Goal: Information Seeking & Learning: Learn about a topic

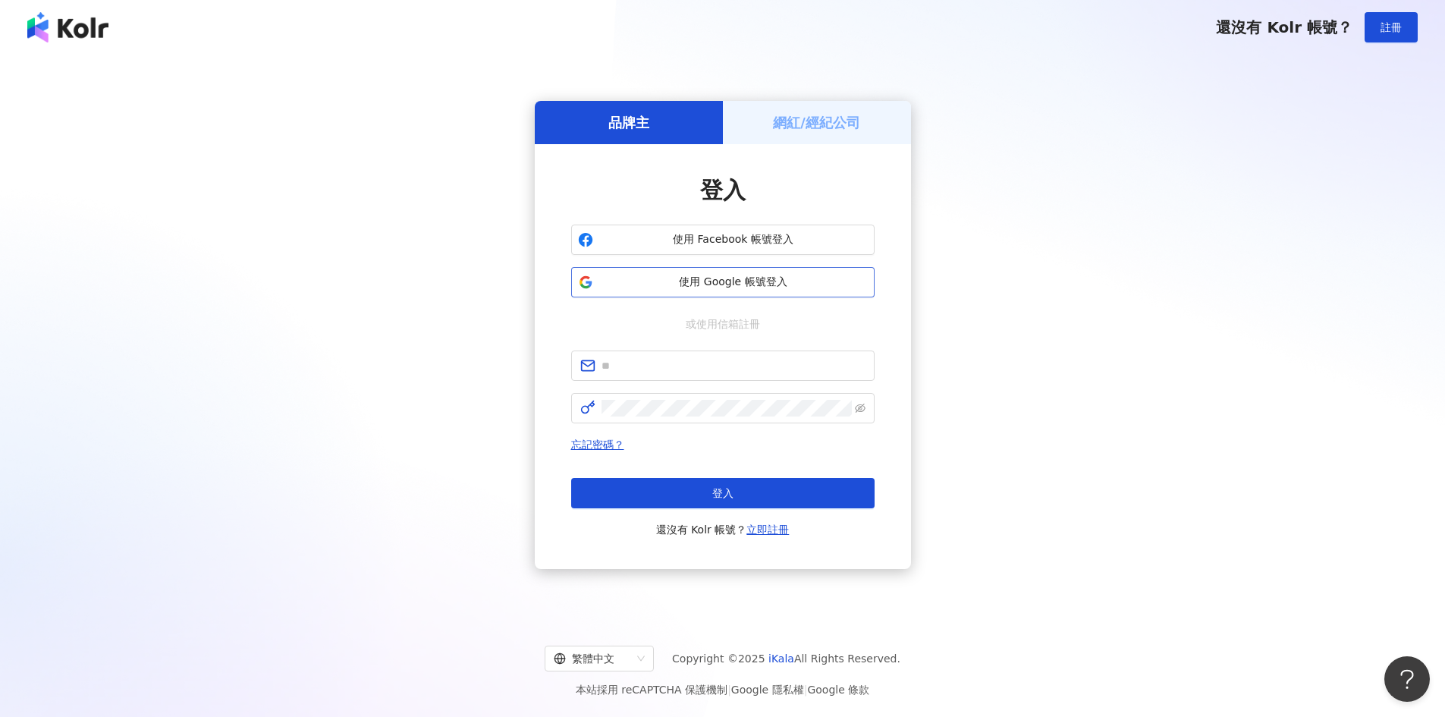
click at [732, 283] on span "使用 Google 帳號登入" at bounding box center [733, 282] width 269 height 15
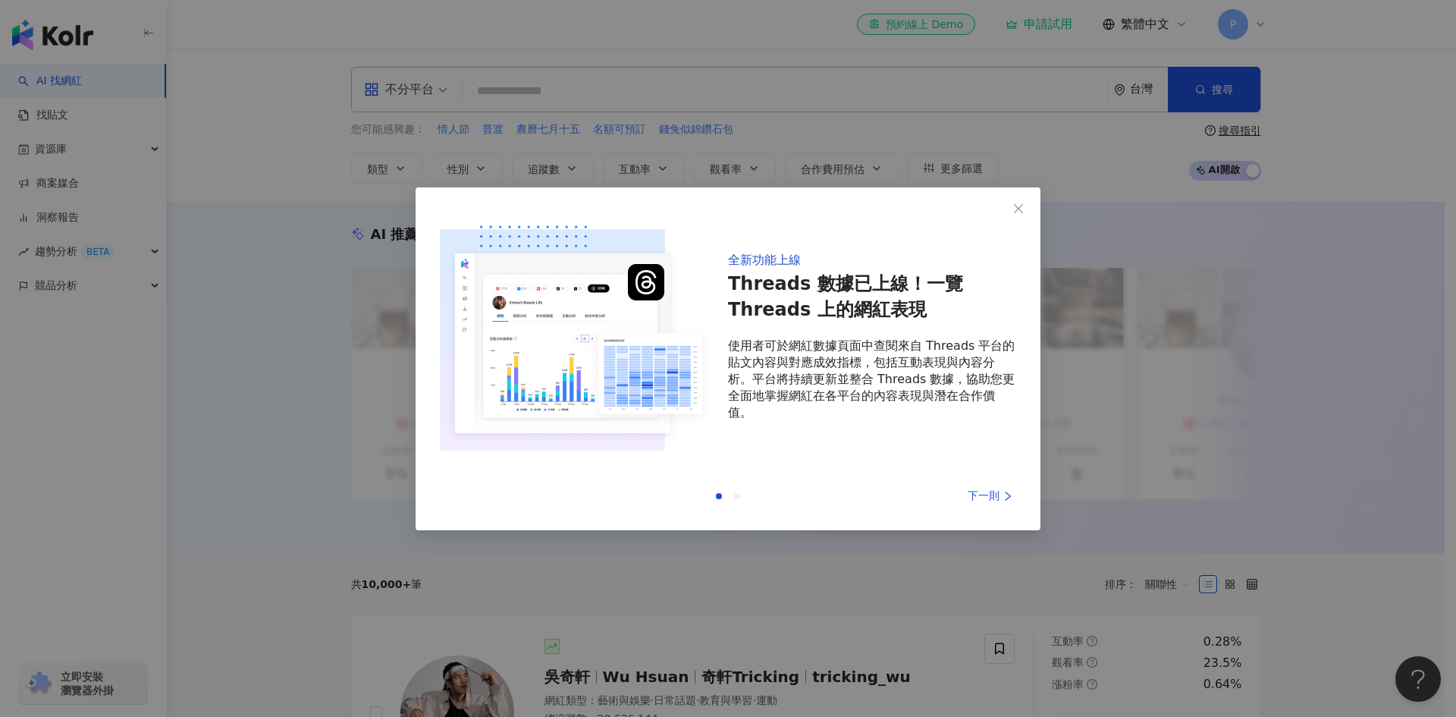
click at [980, 488] on div "下一則" at bounding box center [960, 496] width 114 height 17
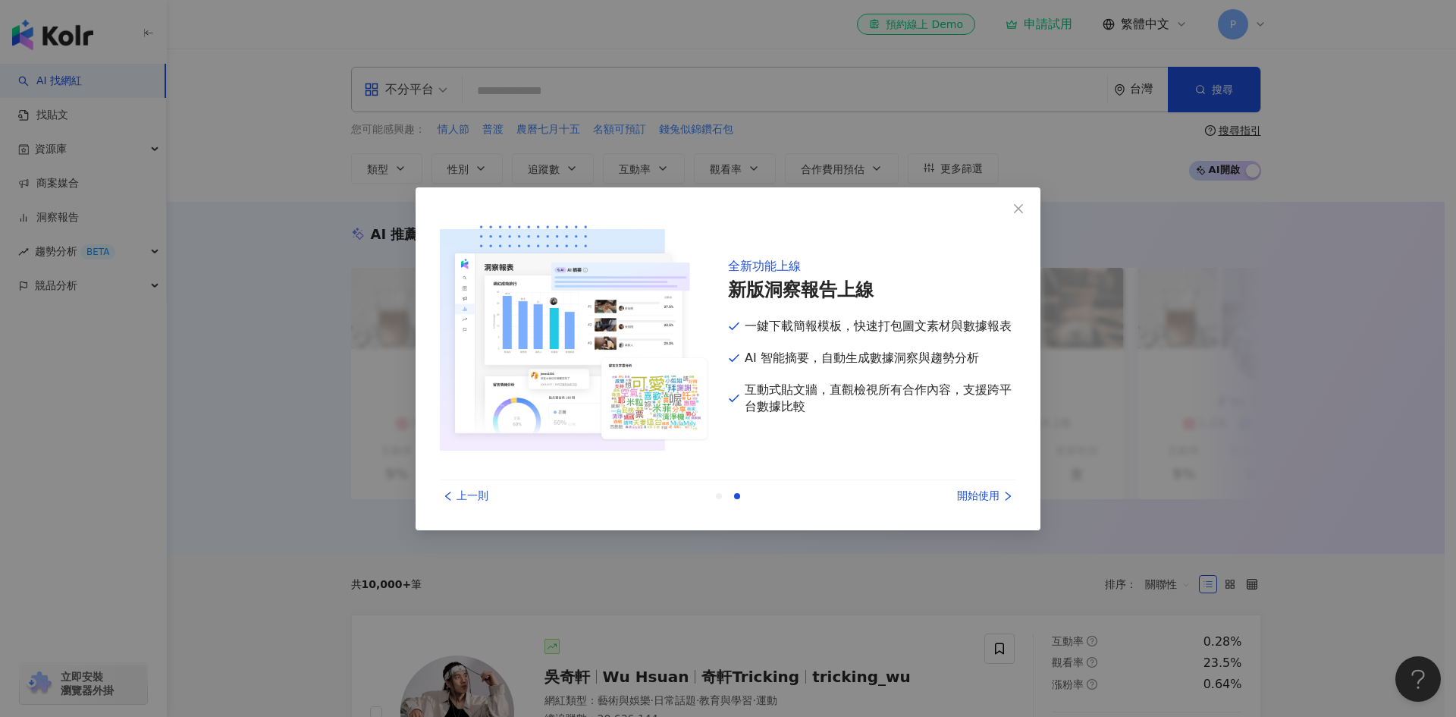
click at [980, 488] on div "開始使用" at bounding box center [960, 496] width 114 height 17
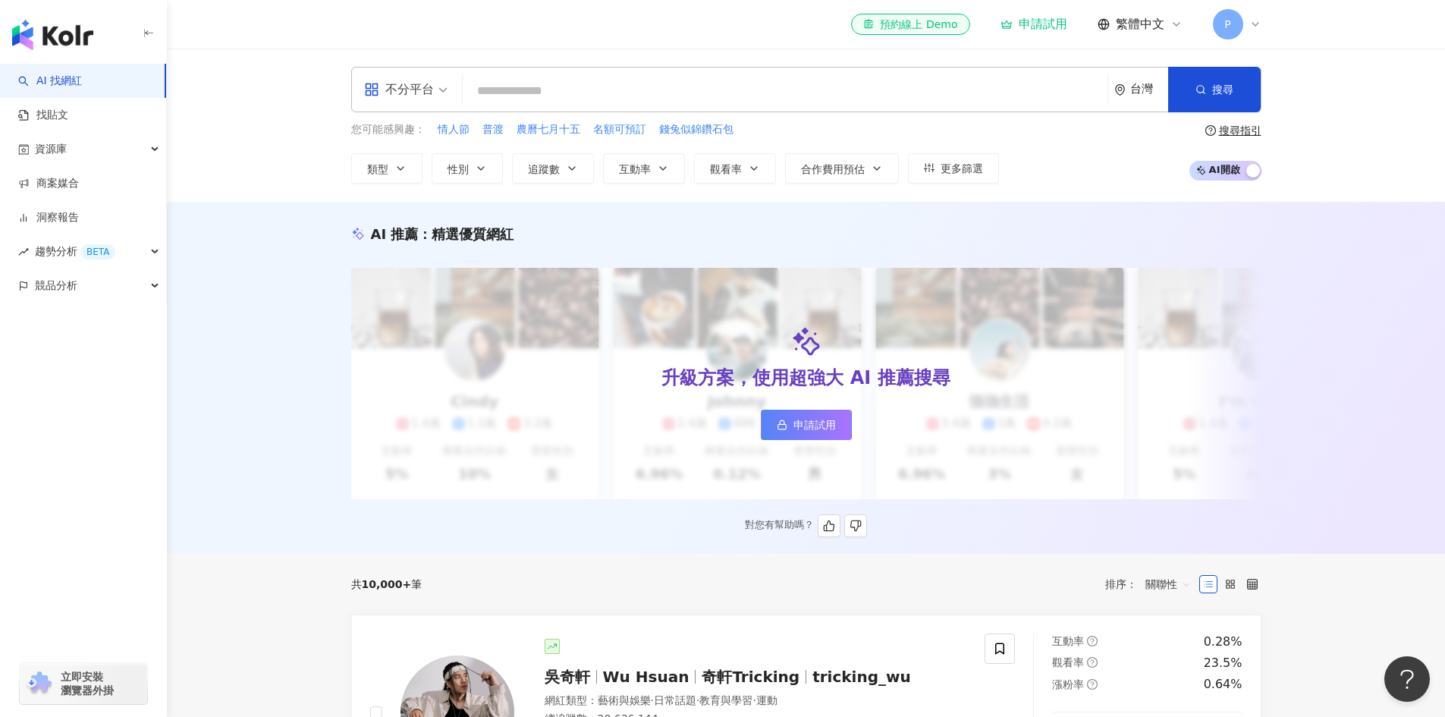
click at [811, 432] on link "申請試用" at bounding box center [806, 425] width 91 height 30
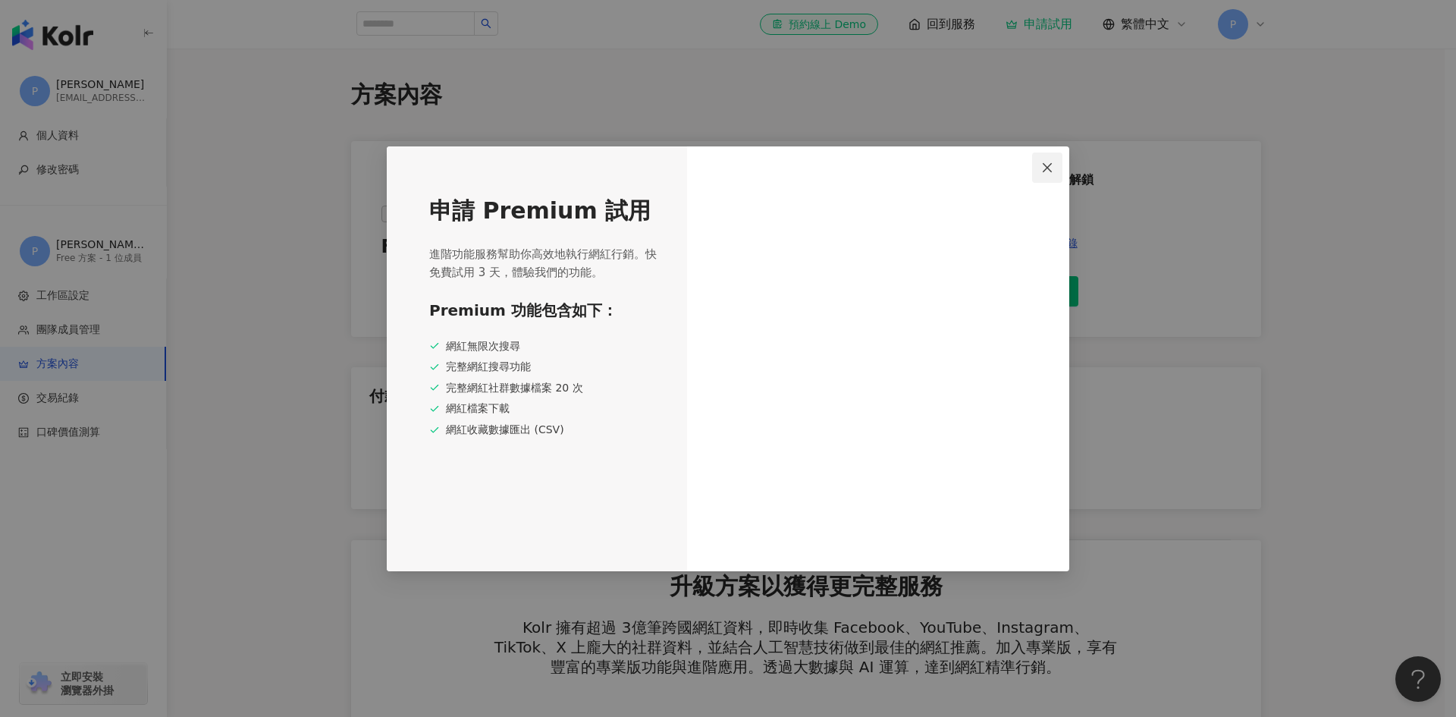
click at [1051, 173] on icon "close" at bounding box center [1047, 168] width 12 height 12
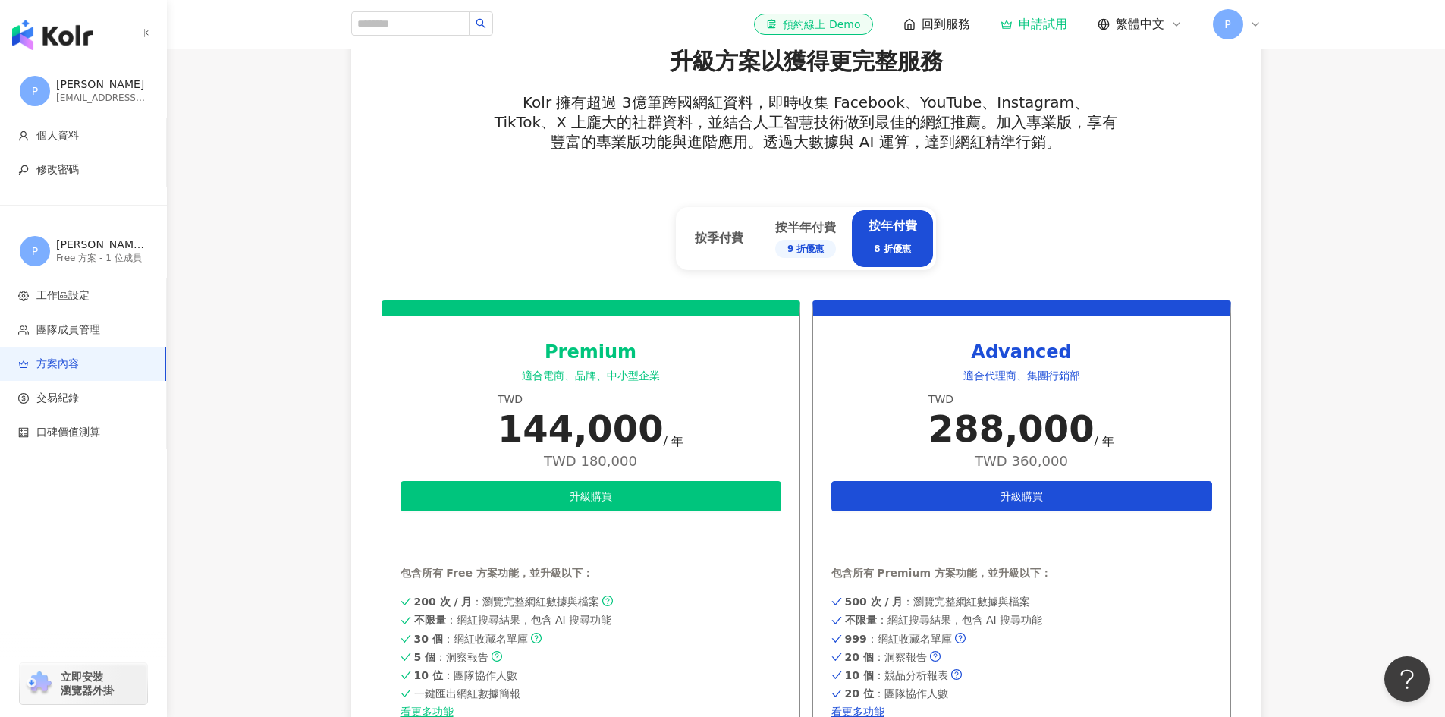
scroll to position [427, 0]
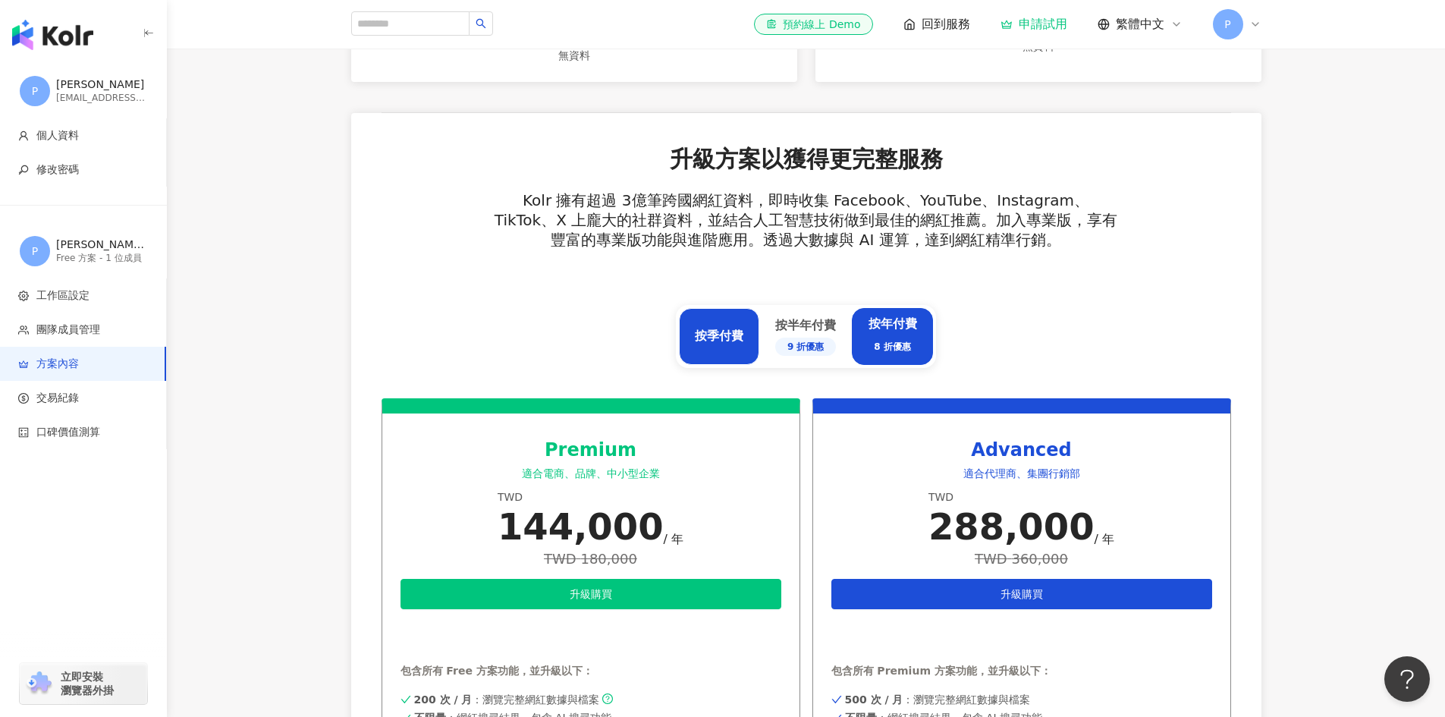
click at [729, 328] on div "按季付費" at bounding box center [719, 336] width 49 height 17
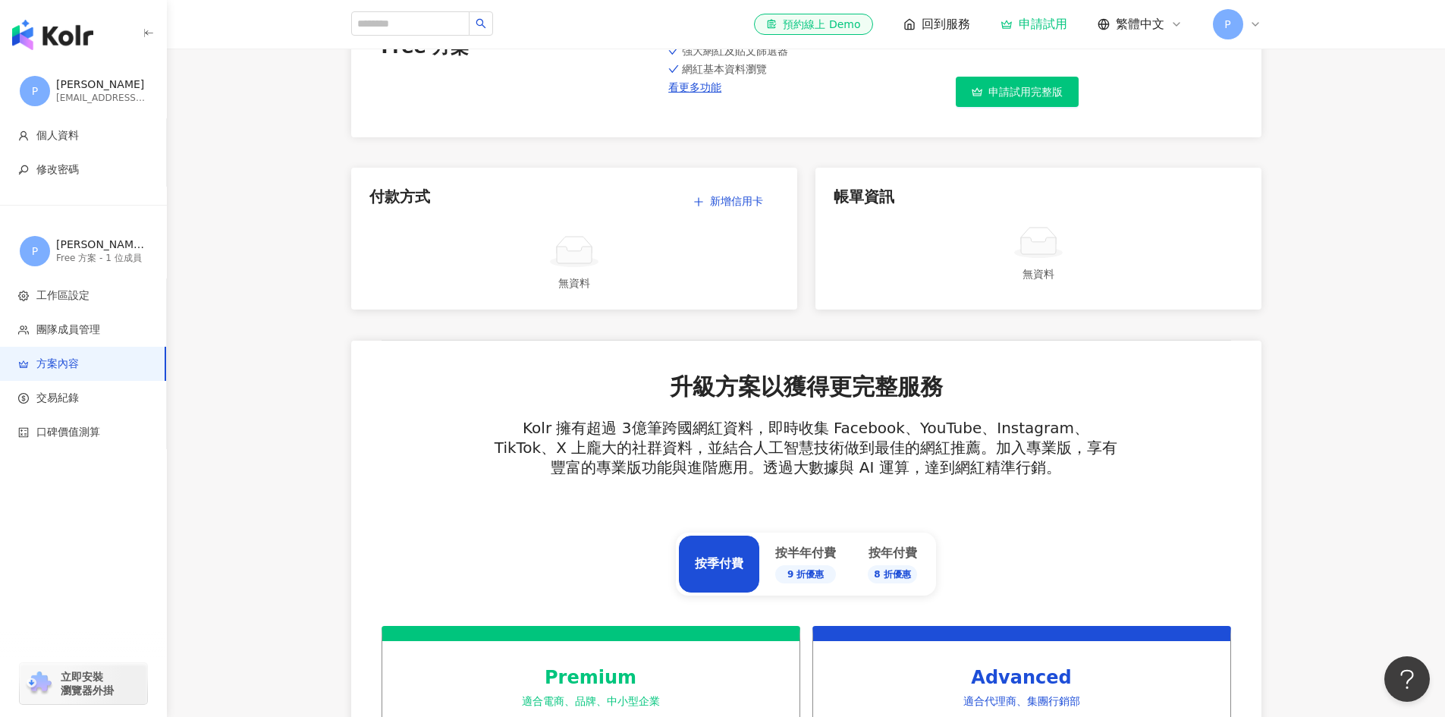
scroll to position [0, 0]
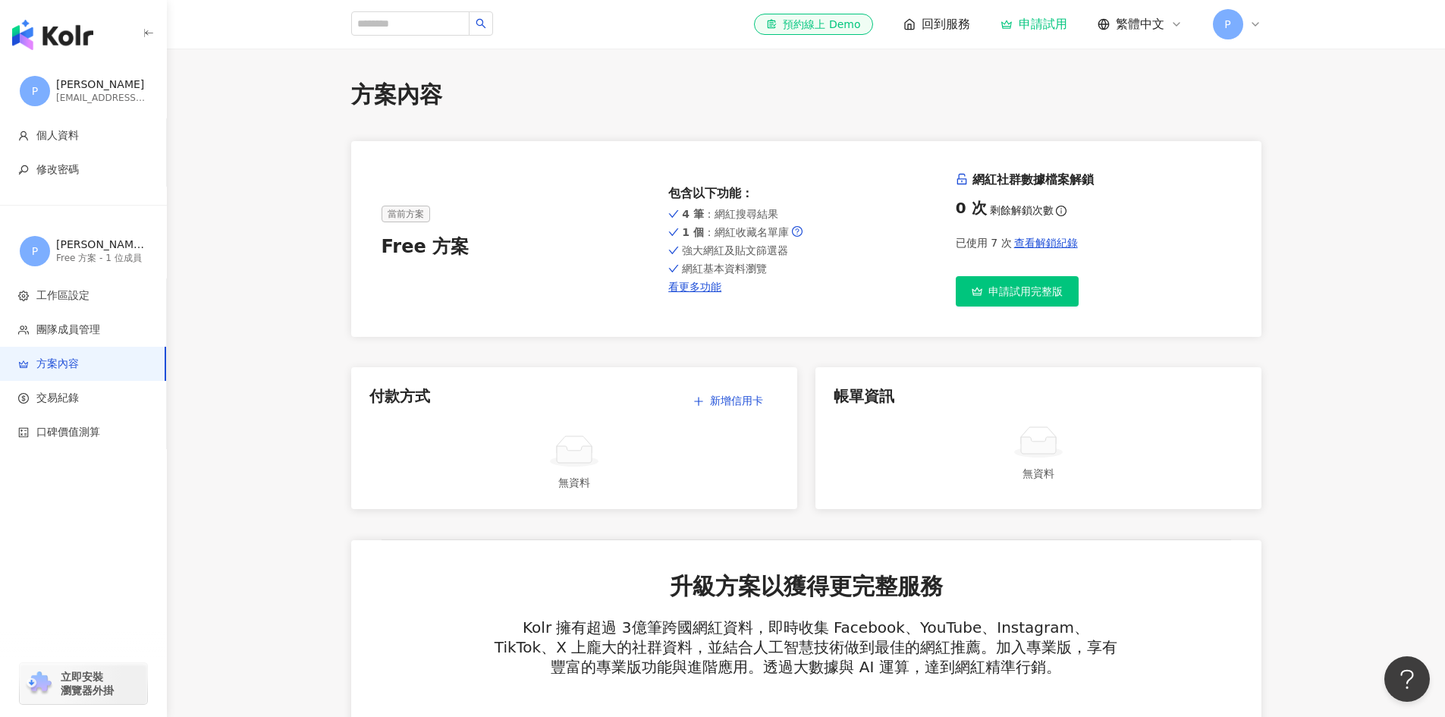
click at [1041, 304] on button "申請試用完整版" at bounding box center [1017, 291] width 123 height 30
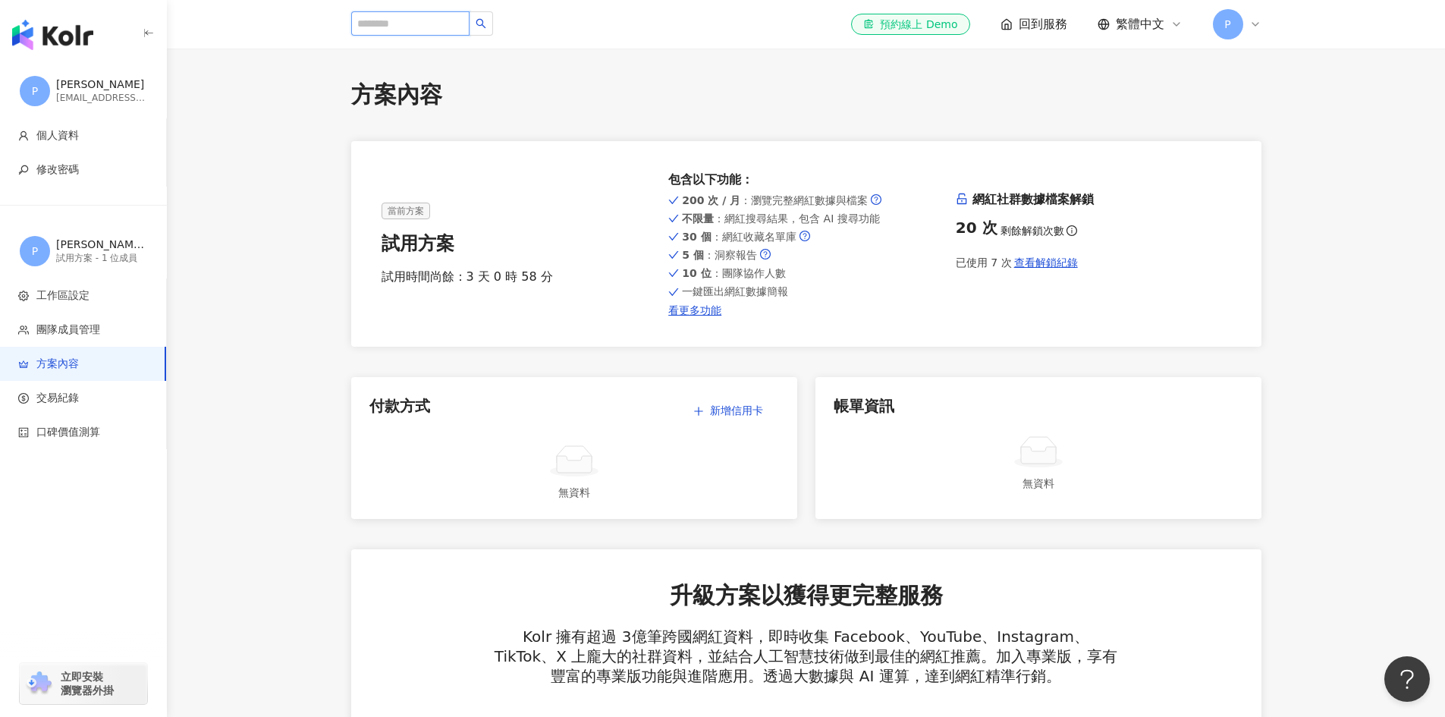
click at [405, 24] on input "search" at bounding box center [410, 23] width 118 height 24
type input "*"
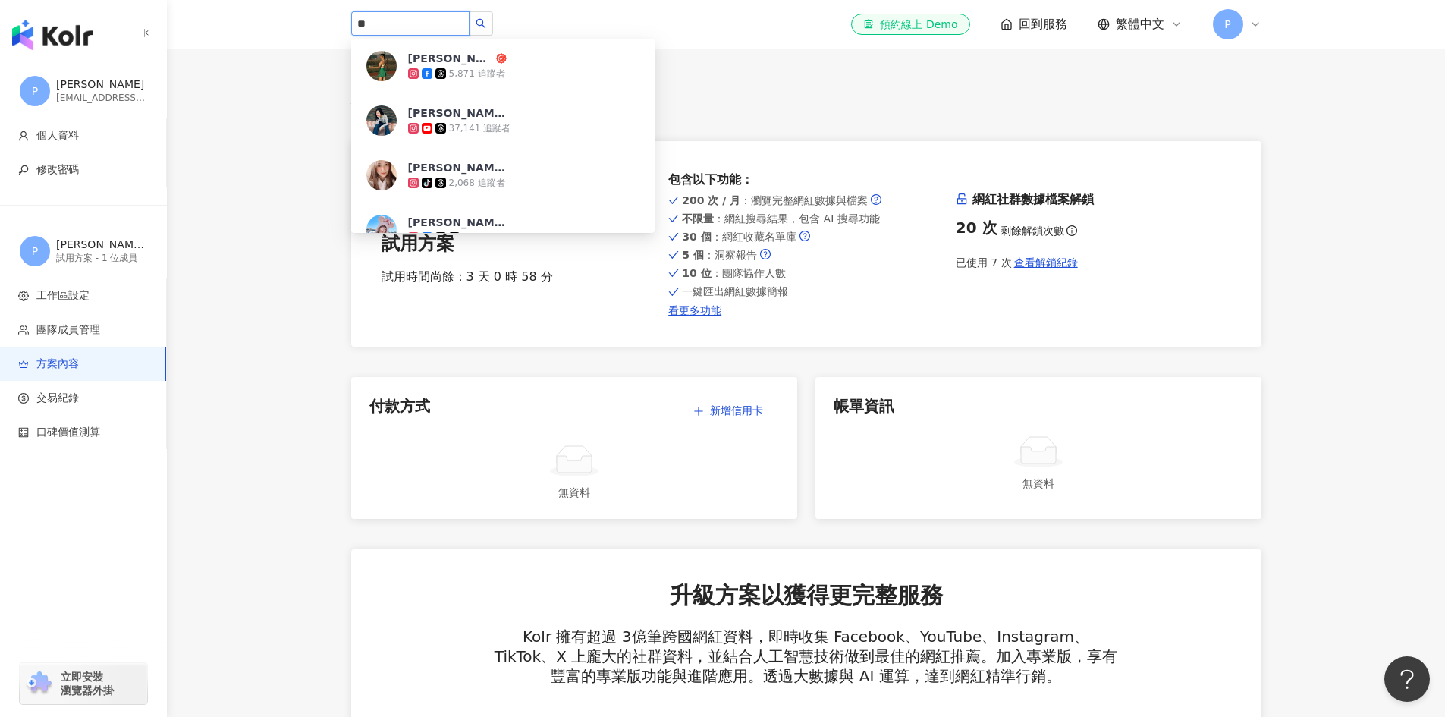
type input "*"
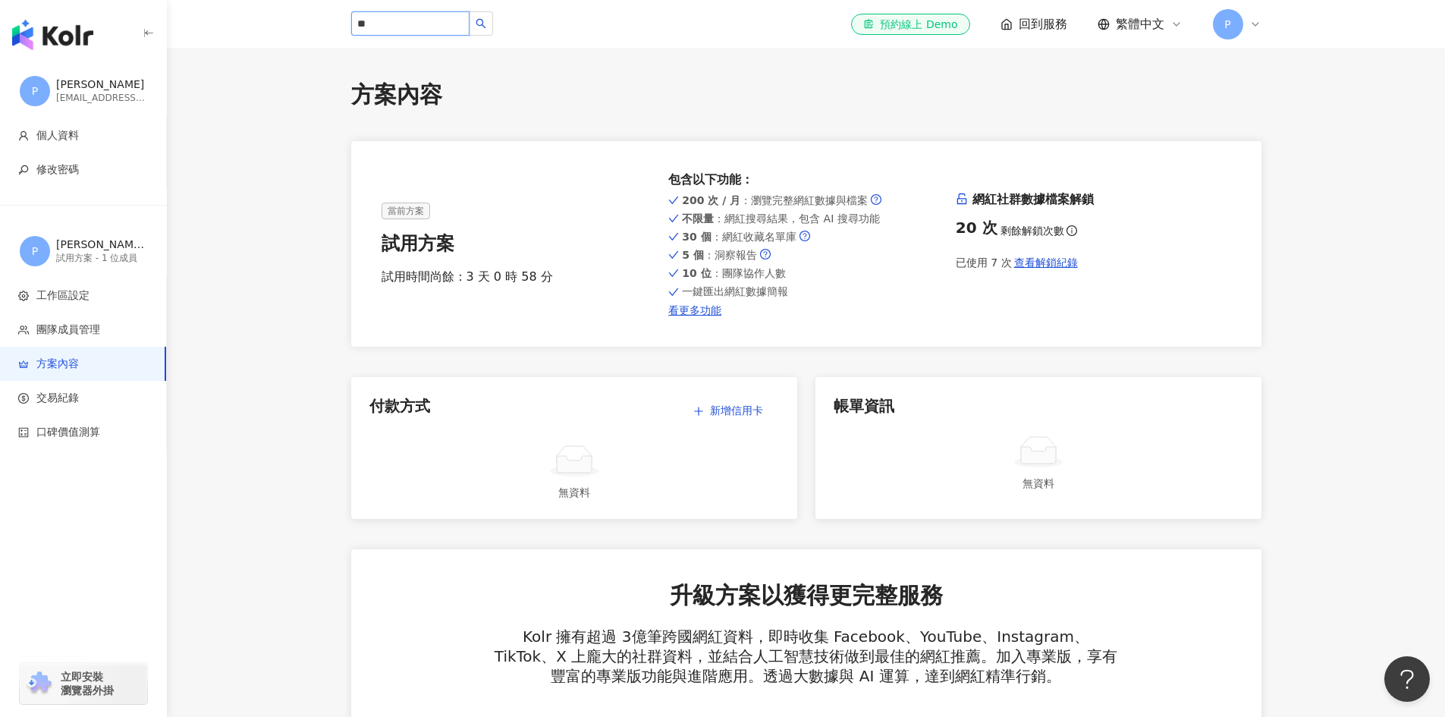
type input "*"
type input "**"
type input "*******"
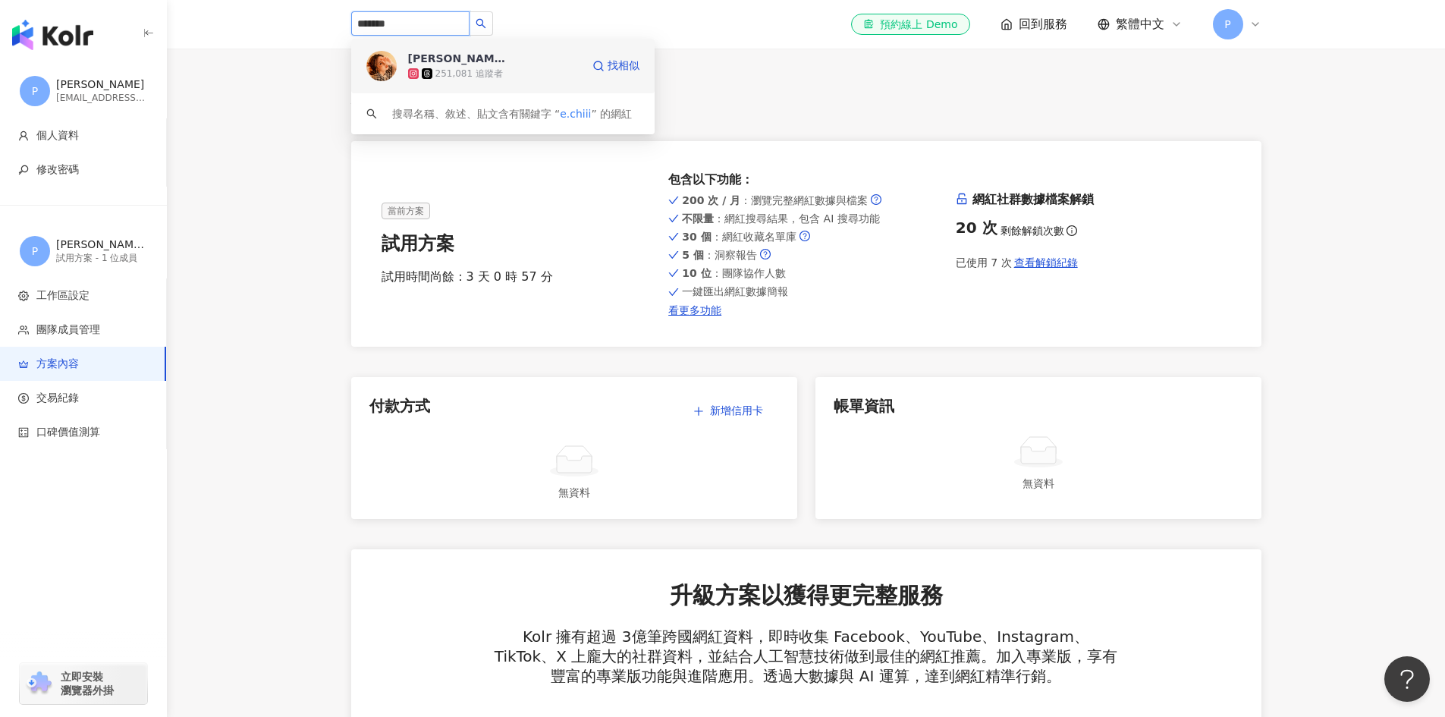
click at [492, 62] on span "[PERSON_NAME]" at bounding box center [457, 58] width 99 height 15
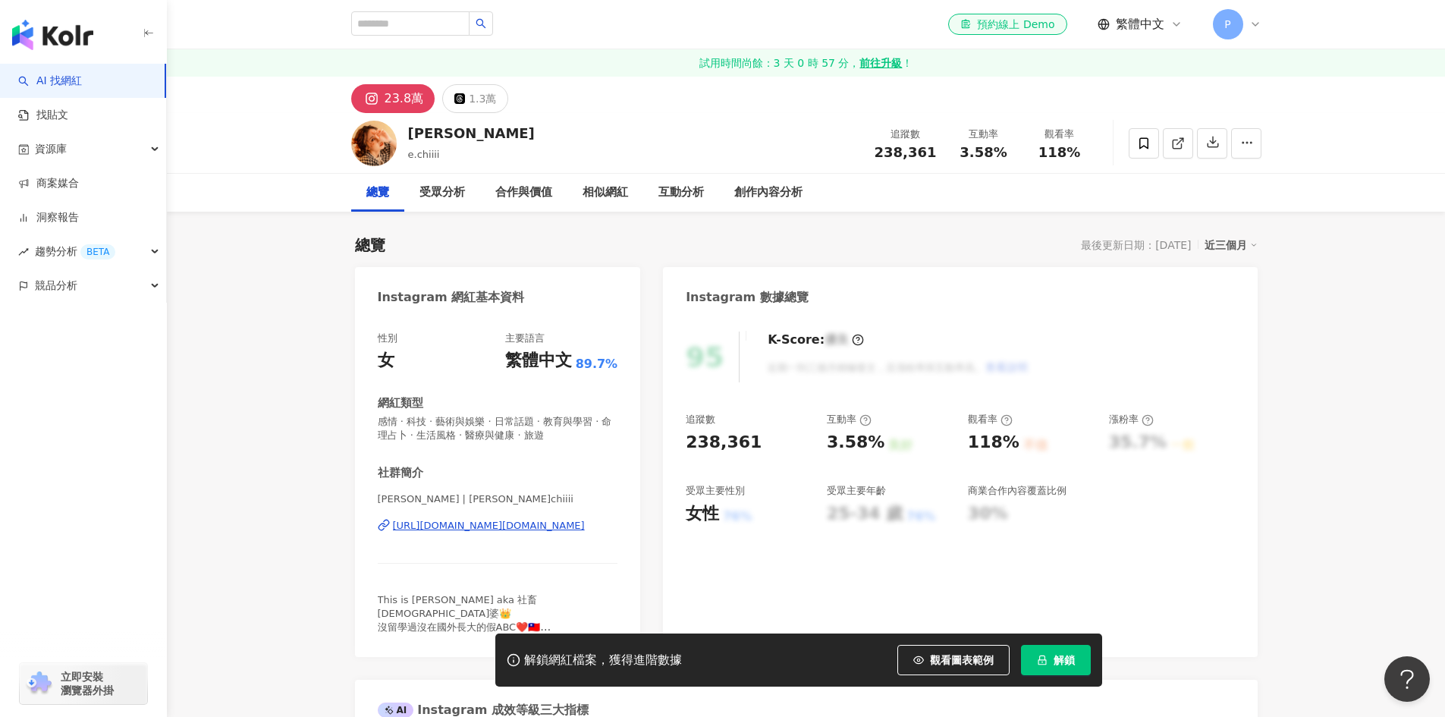
click at [1072, 659] on span "解鎖" at bounding box center [1064, 660] width 21 height 12
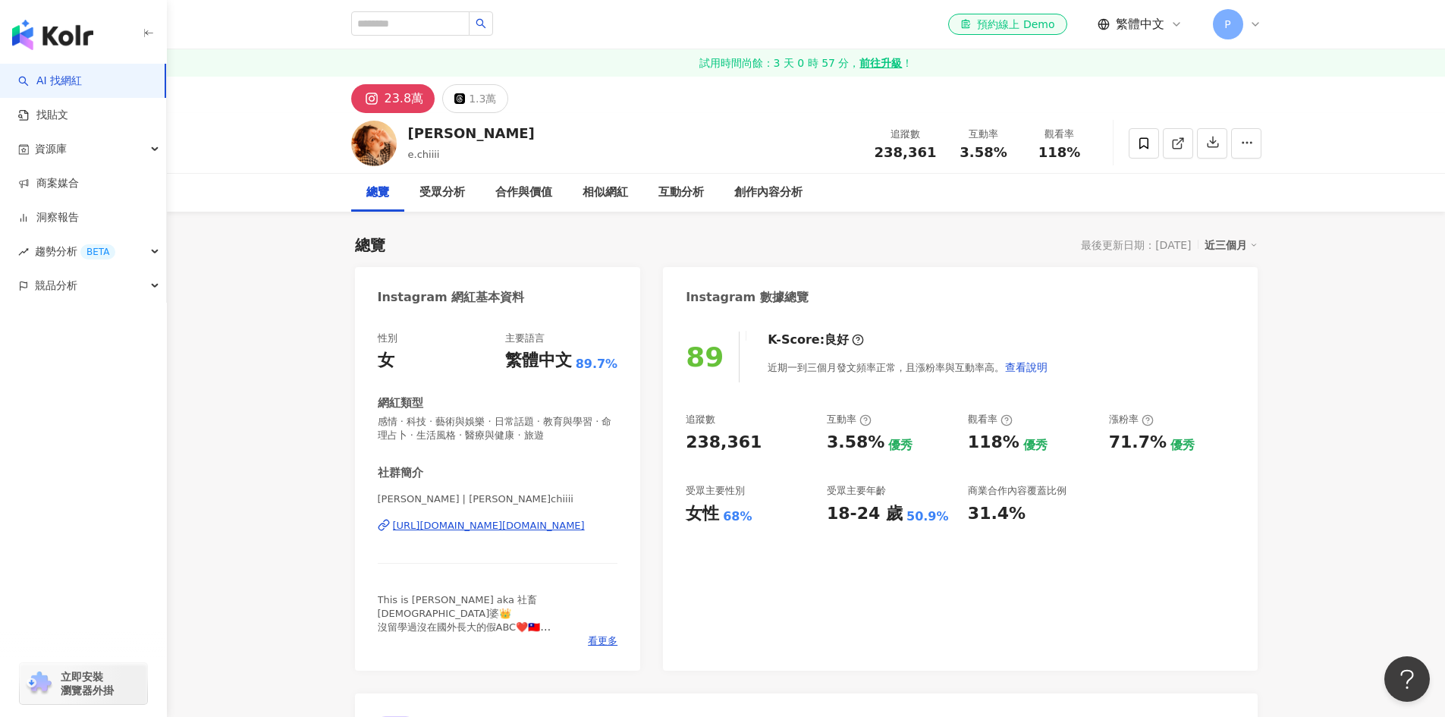
drag, startPoint x: 413, startPoint y: 193, endPoint x: 421, endPoint y: 193, distance: 8.3
click at [414, 193] on div "受眾分析" at bounding box center [442, 193] width 76 height 38
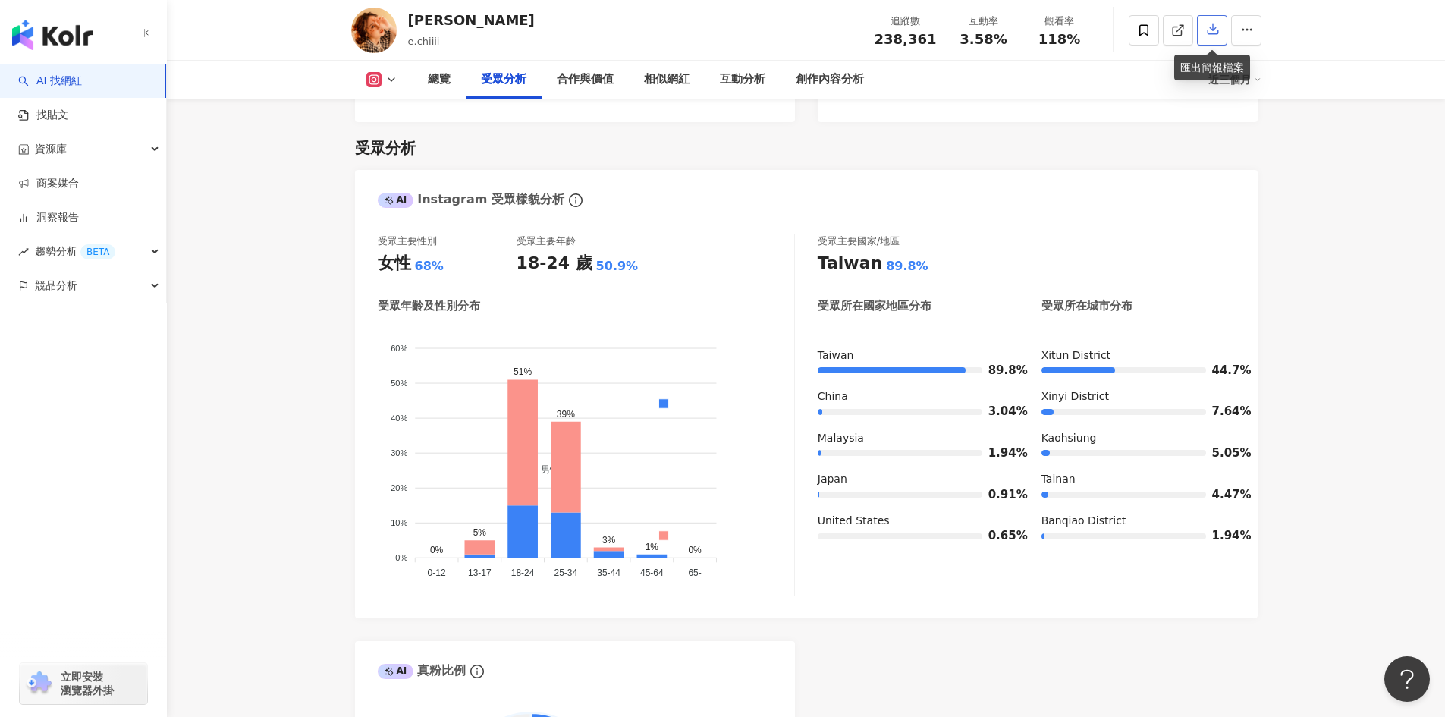
click at [1211, 30] on icon "button" at bounding box center [1213, 29] width 11 height 11
